Goal: Find specific page/section: Find specific page/section

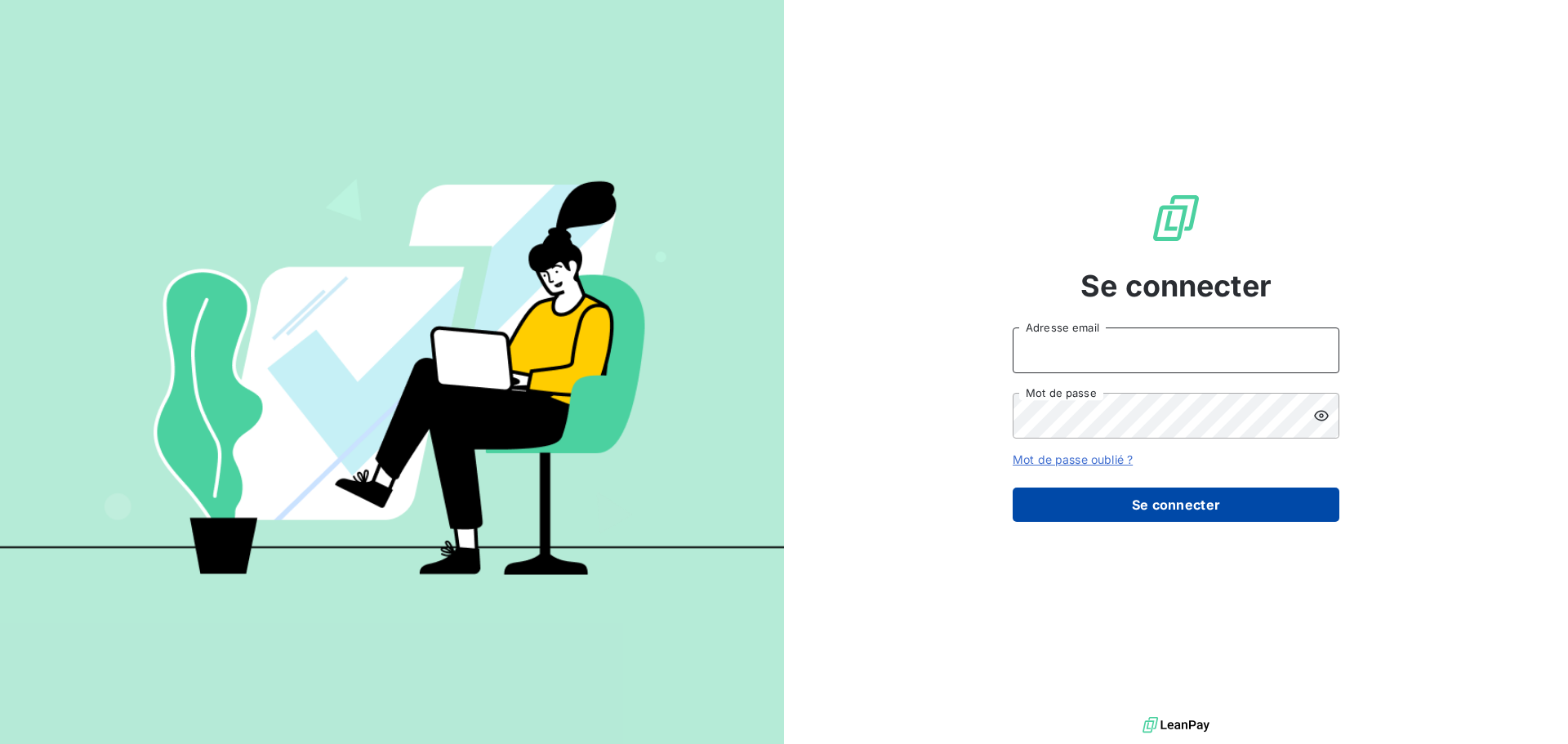
type input "[EMAIL_ADDRESS][DOMAIN_NAME]"
click at [1160, 497] on button "Se connecter" at bounding box center [1176, 504] width 326 height 34
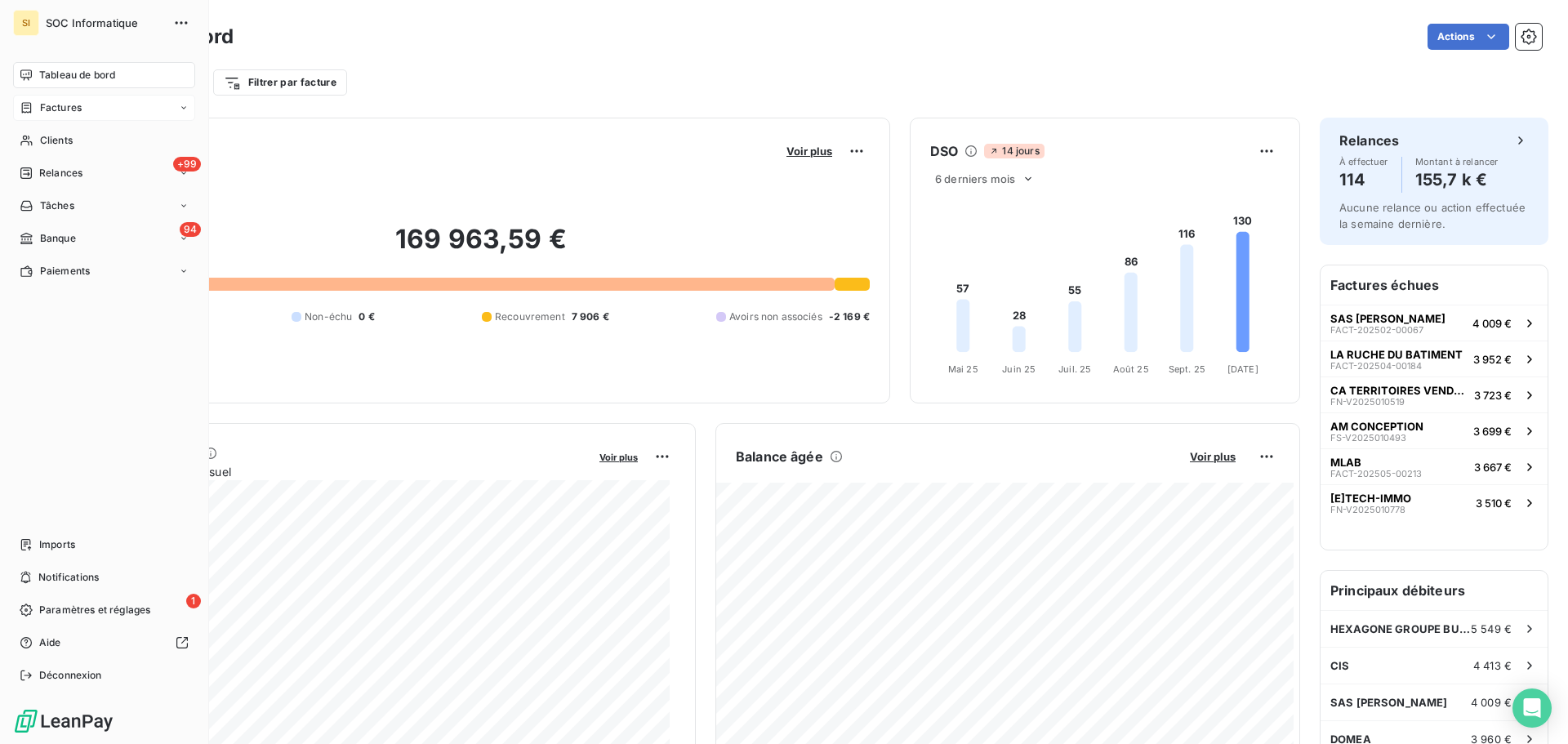
click at [28, 103] on icon at bounding box center [26, 107] width 10 height 11
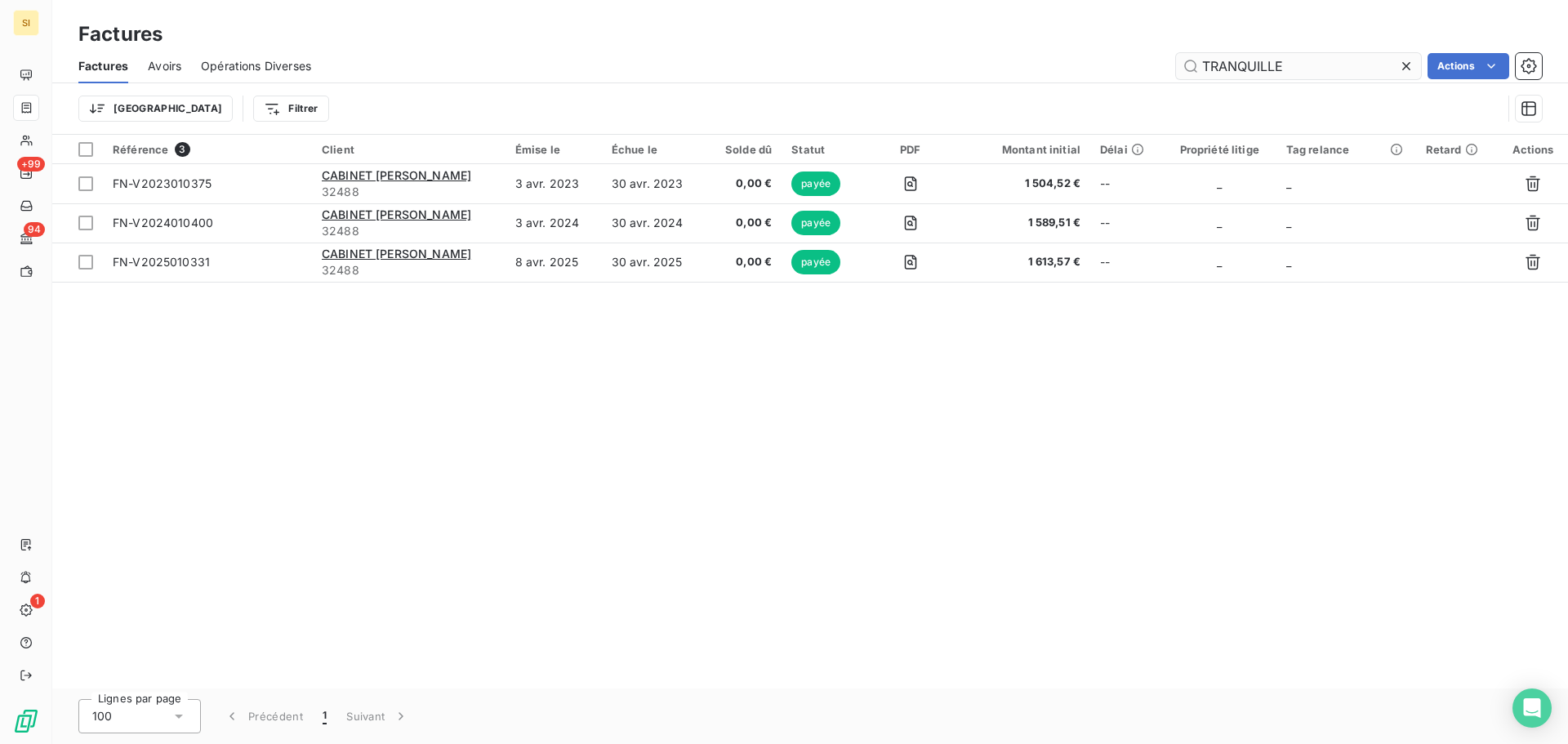
click at [1296, 66] on input "TRANQUILLE" at bounding box center [1298, 67] width 245 height 26
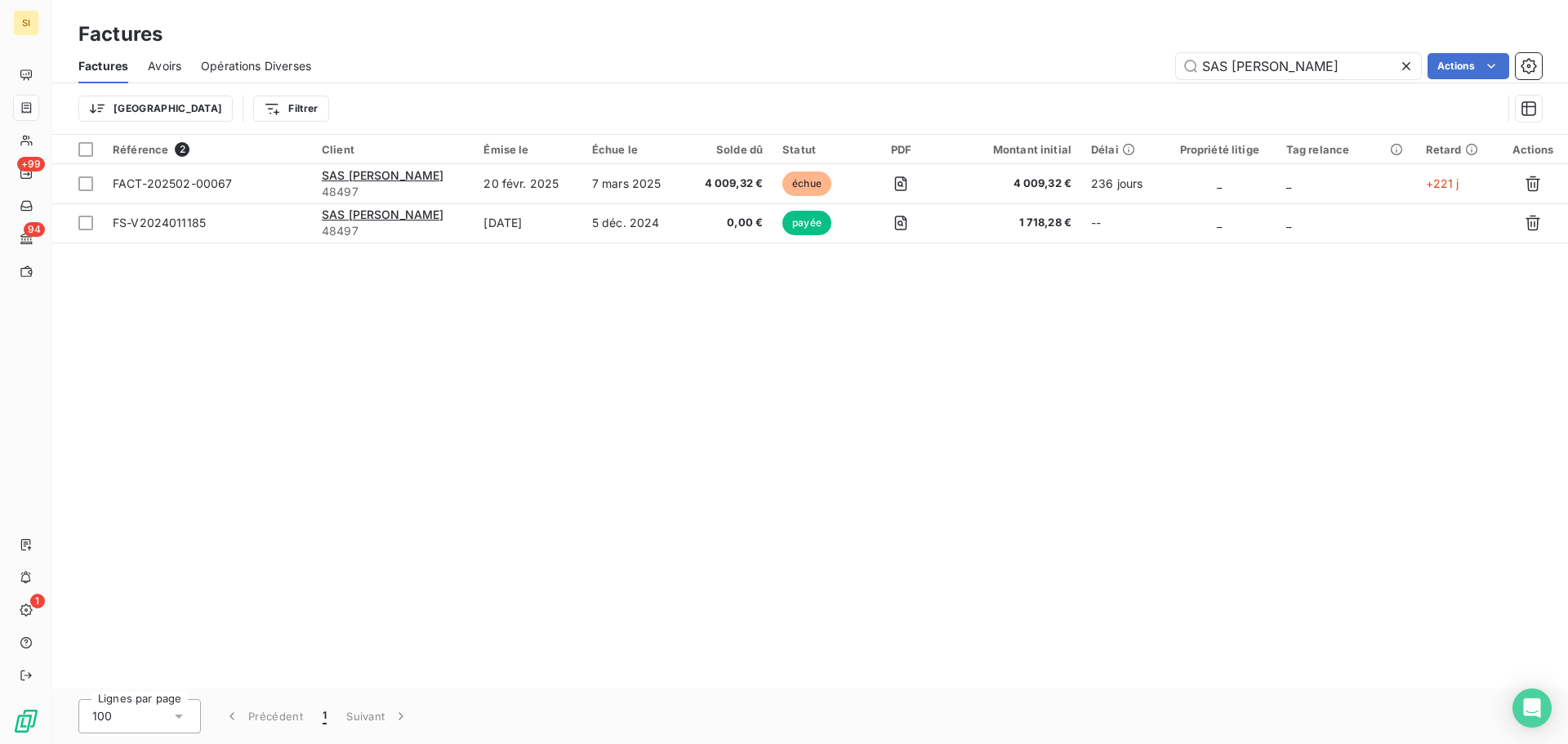
type input "SAS [PERSON_NAME]"
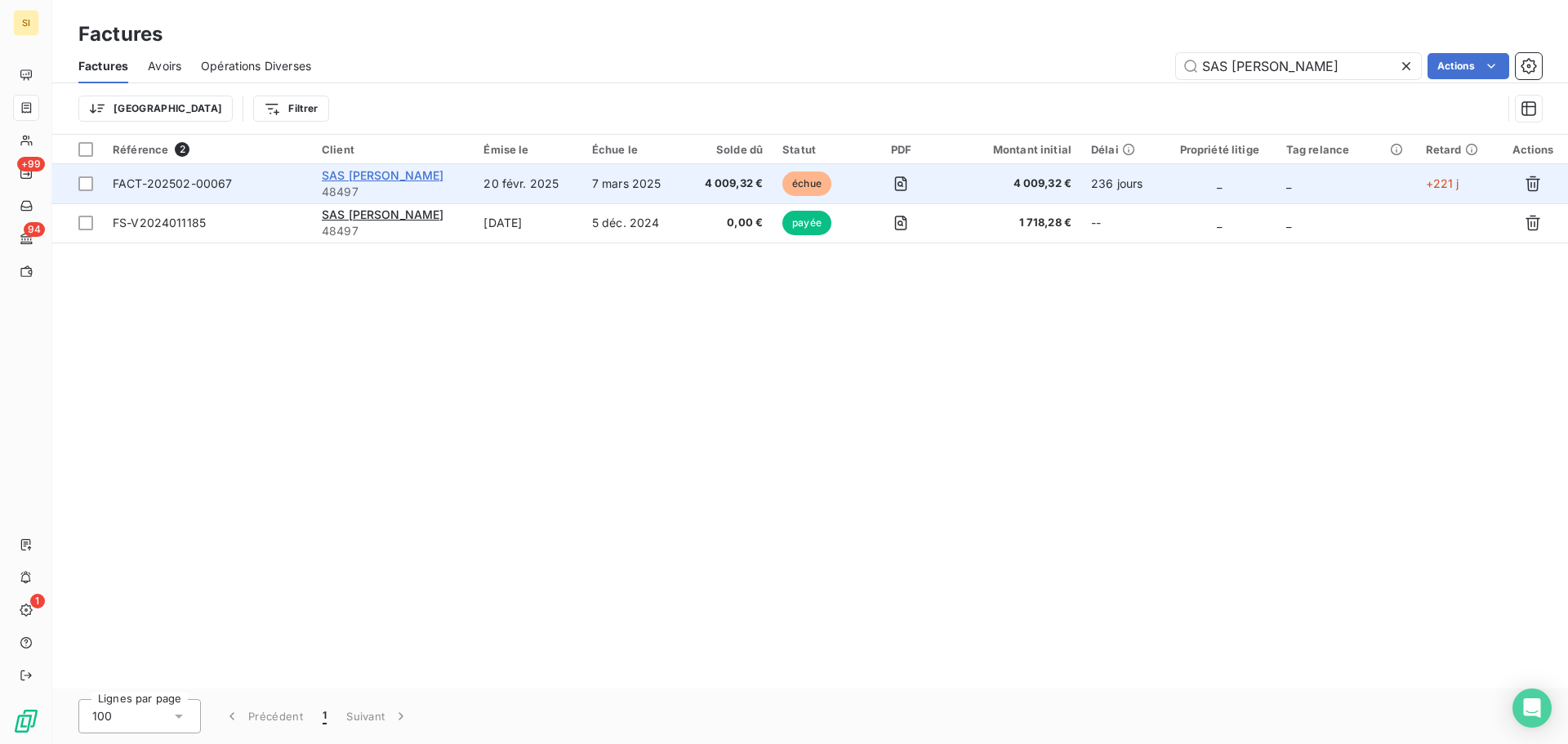
click at [383, 178] on span "SAS [PERSON_NAME]" at bounding box center [383, 175] width 123 height 14
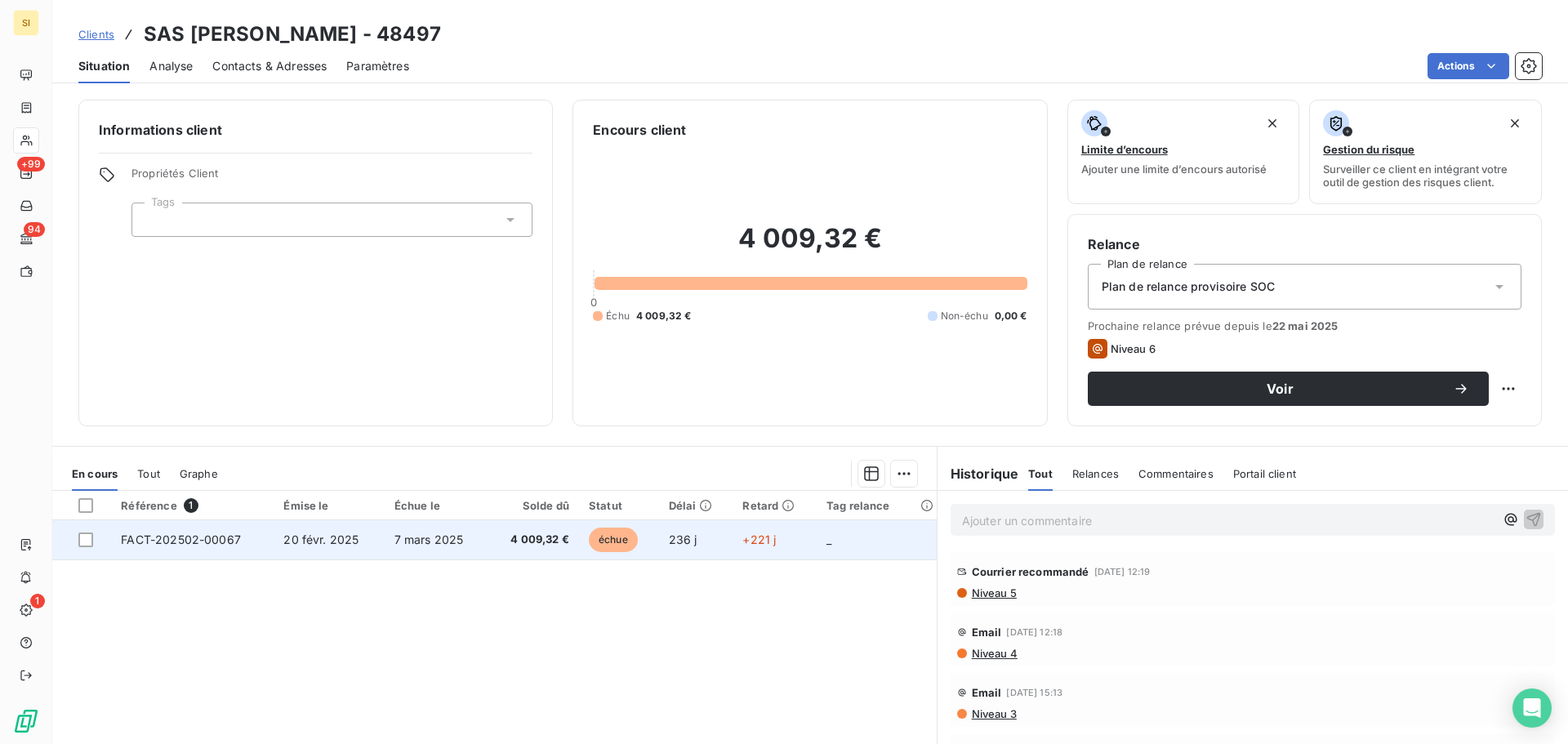
click at [257, 536] on td "FACT-202502-00067" at bounding box center [192, 540] width 162 height 39
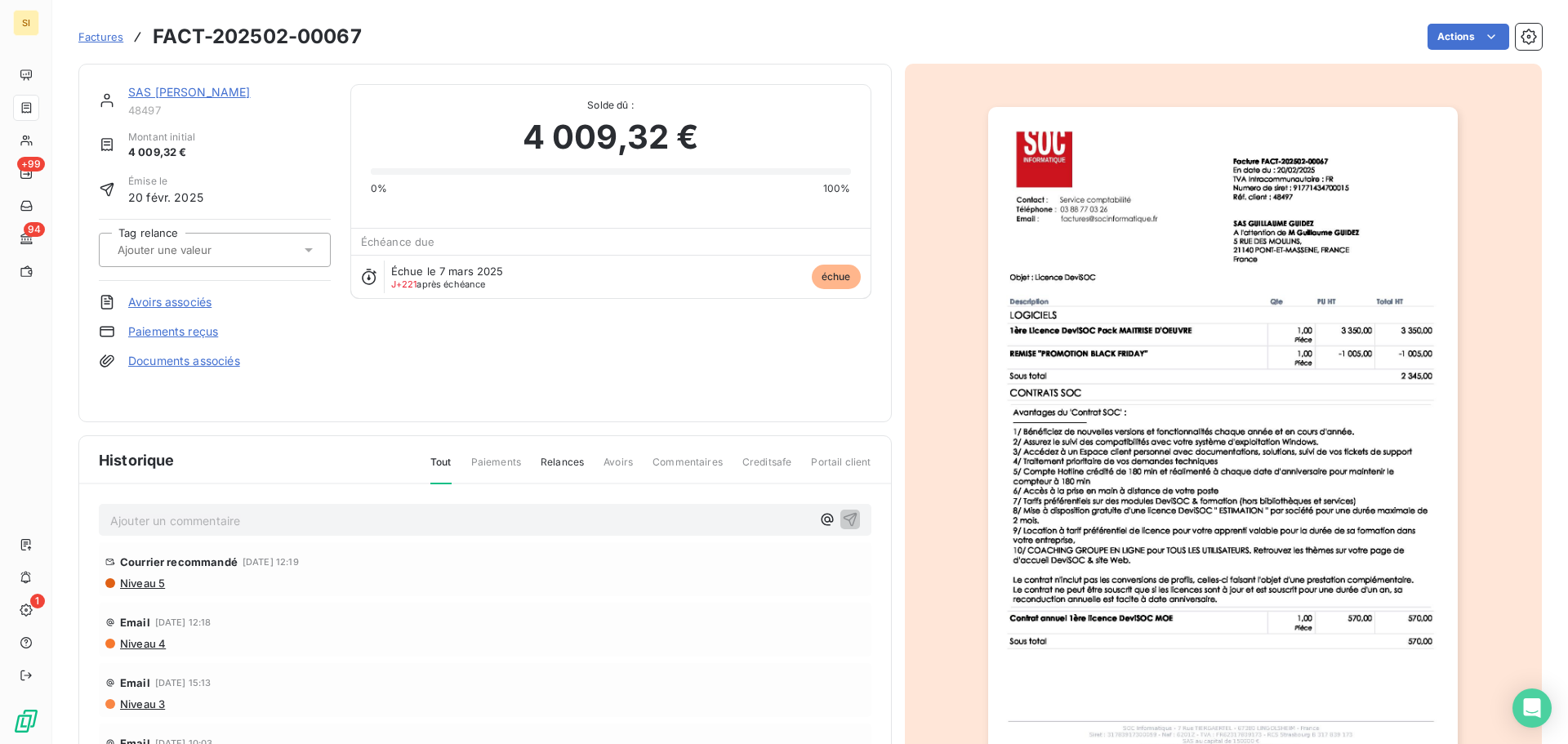
click at [1355, 190] on img "button" at bounding box center [1222, 440] width 469 height 665
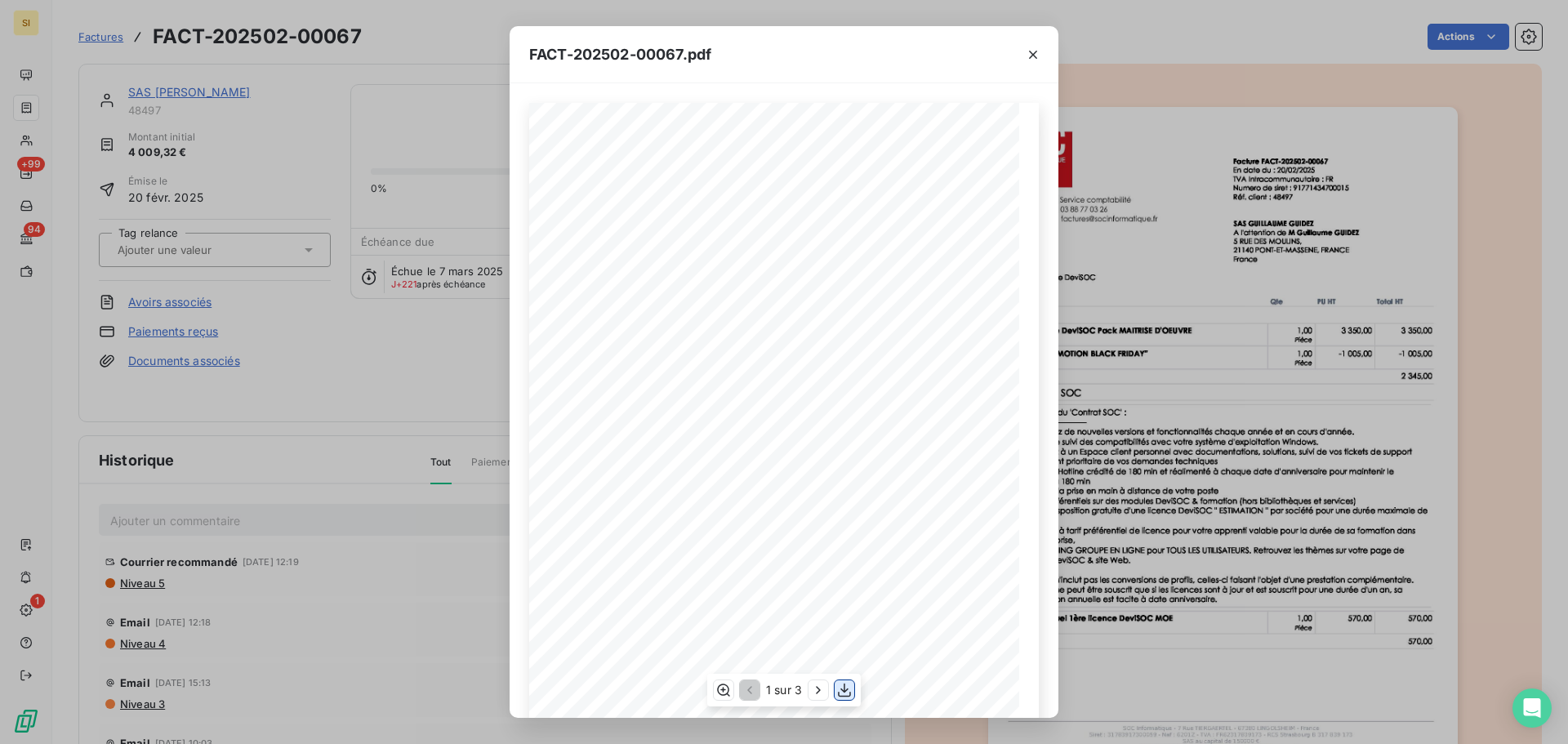
click at [847, 691] on icon "button" at bounding box center [844, 690] width 13 height 14
click at [1039, 58] on icon "button" at bounding box center [1033, 54] width 17 height 17
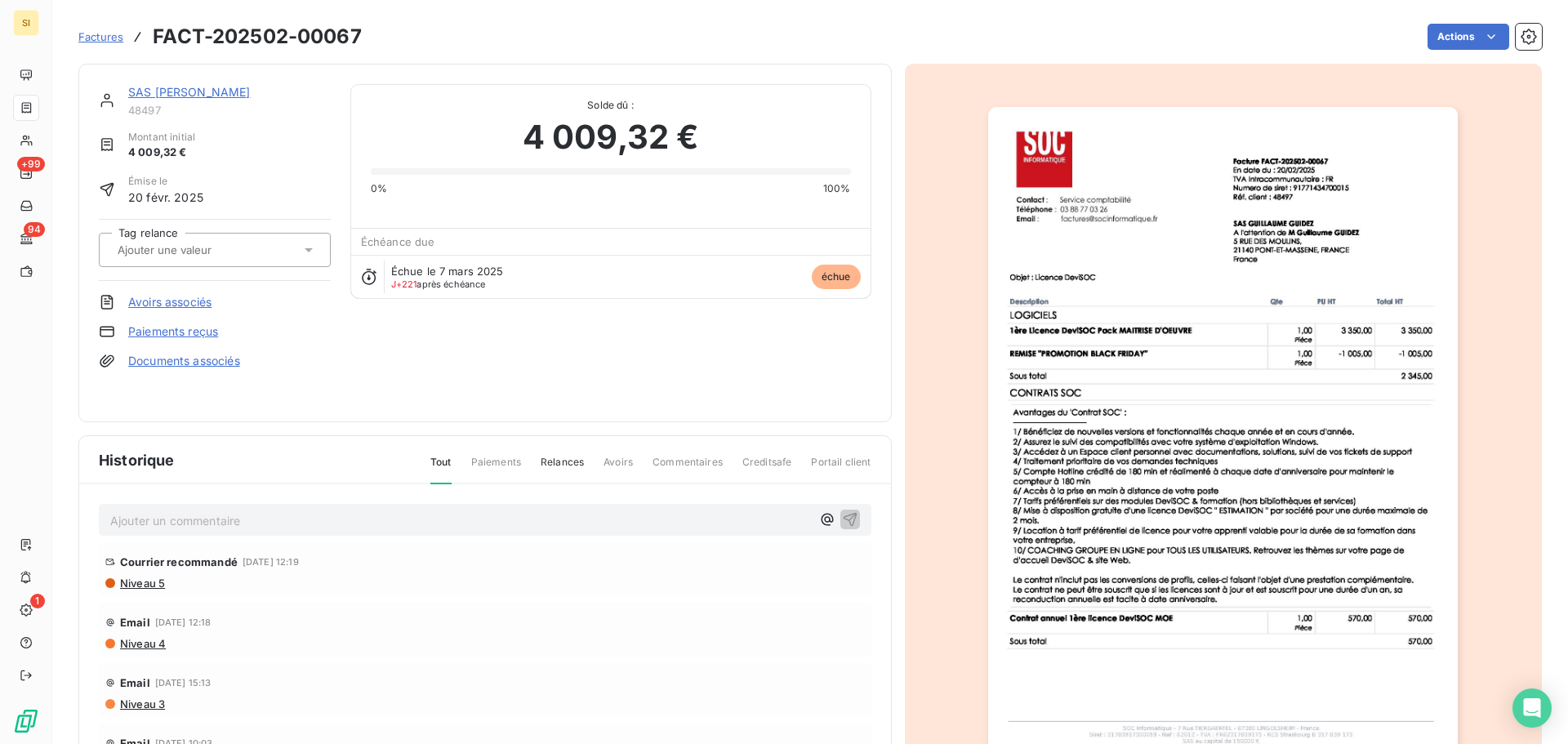
click at [93, 40] on span "Factures" at bounding box center [100, 36] width 45 height 13
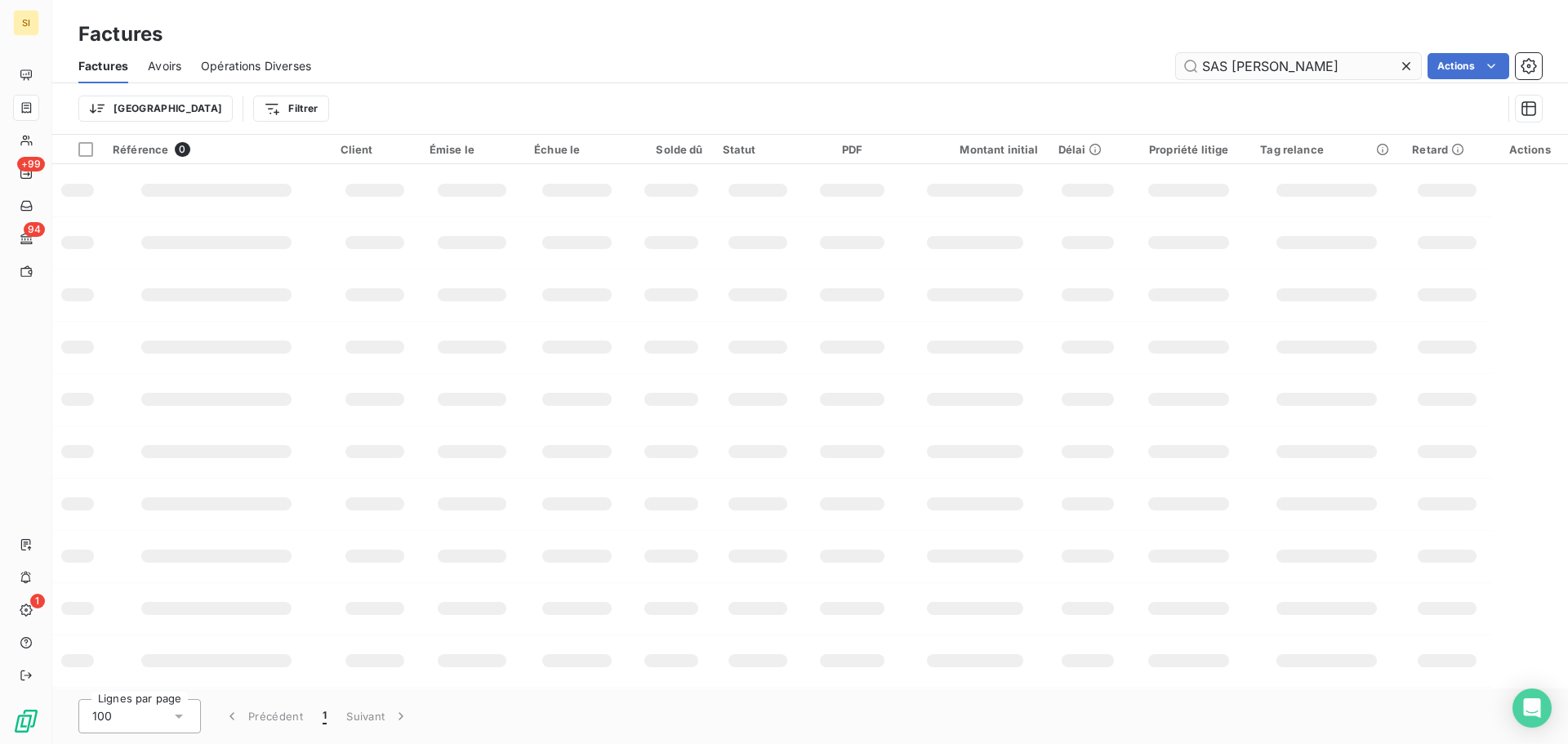
click at [1321, 69] on input "SAS [PERSON_NAME]" at bounding box center [1298, 67] width 245 height 26
click at [1321, 68] on input "SAS [PERSON_NAME]" at bounding box center [1298, 67] width 245 height 26
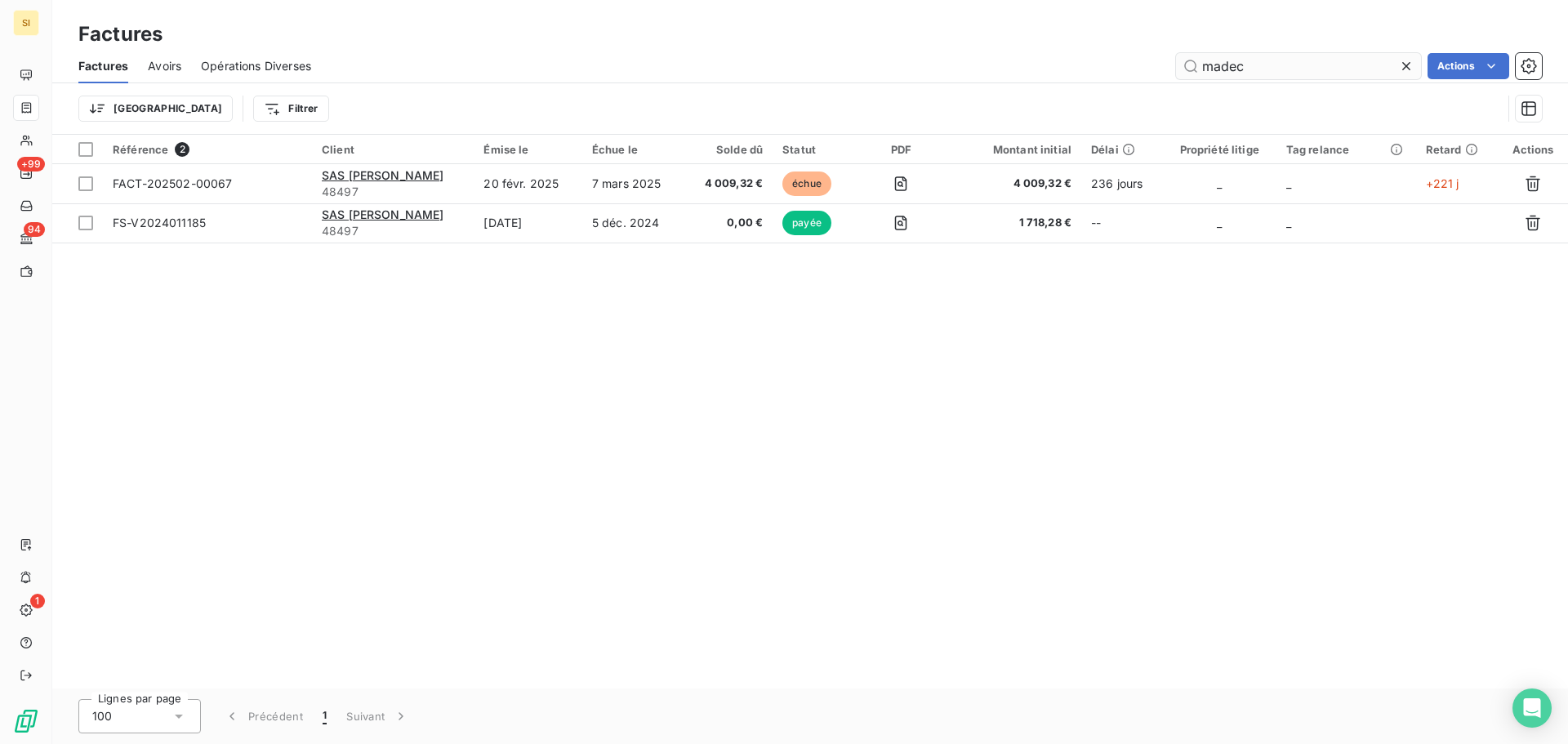
type input "madec"
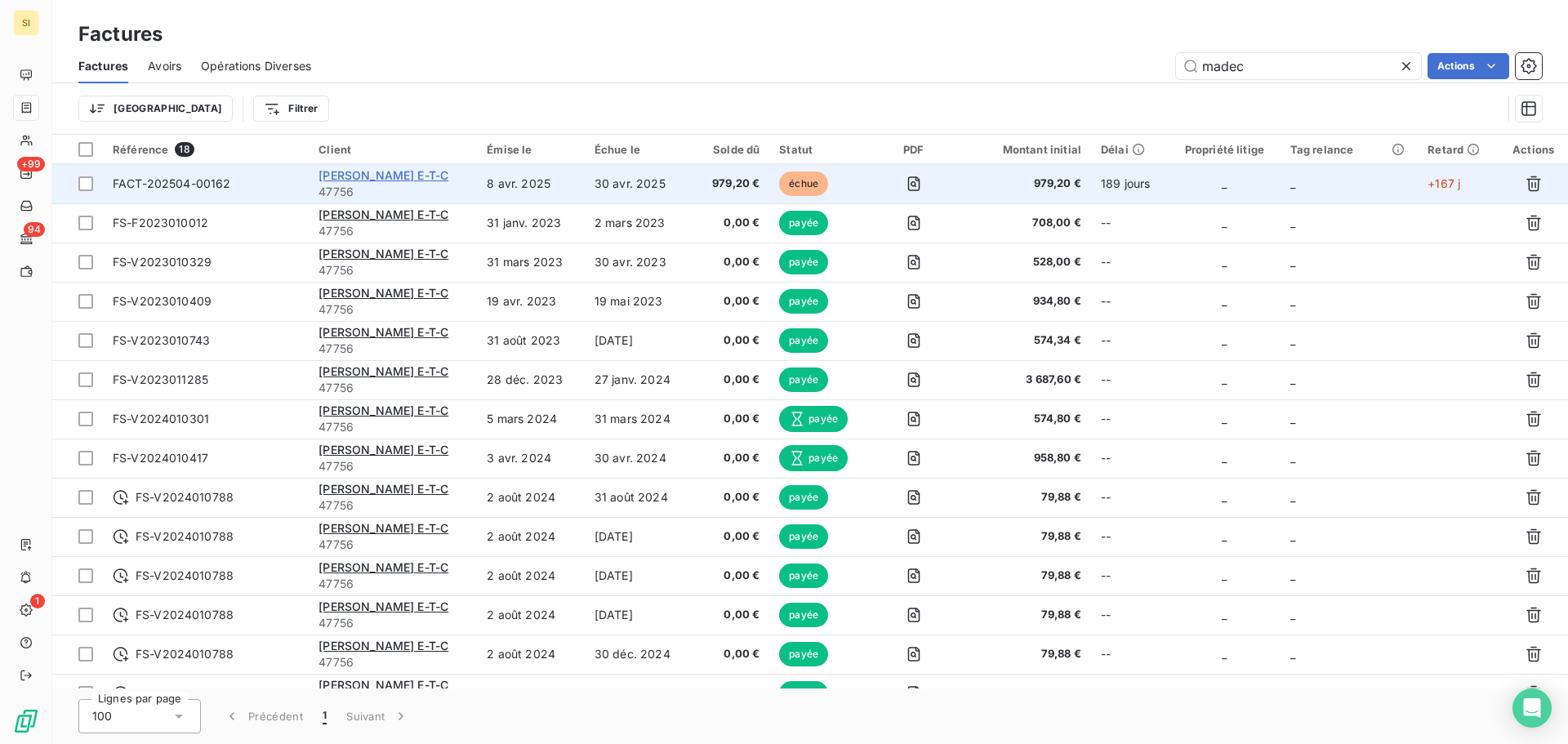
click at [423, 178] on span "[PERSON_NAME] E-T-C" at bounding box center [383, 175] width 130 height 14
